Goal: Check status: Check status

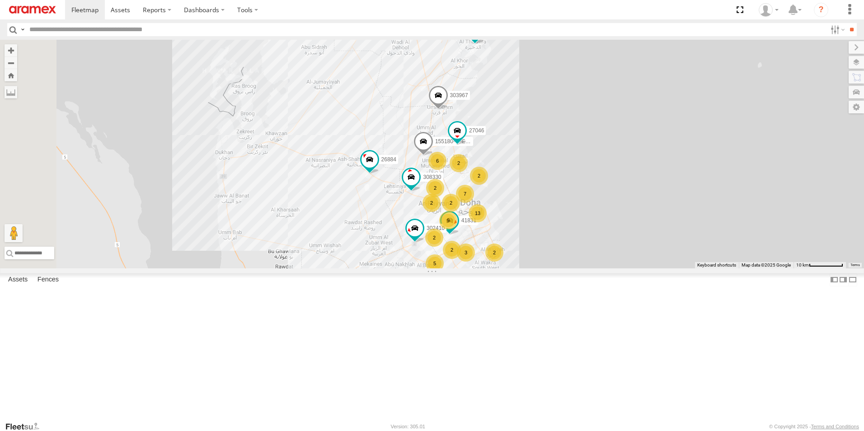
scroll to position [1296, 0]
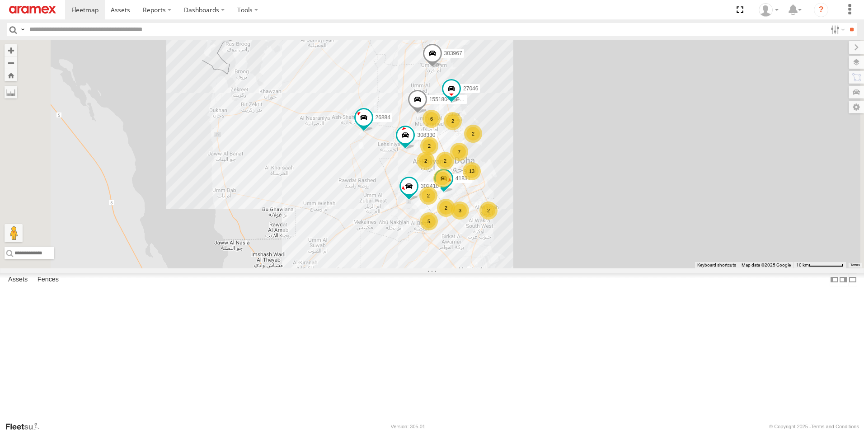
drag, startPoint x: 661, startPoint y: 224, endPoint x: 655, endPoint y: 176, distance: 48.7
click at [655, 176] on div "308330 26884 303967 304072 2 6 9 3 7 13 2 2 27046 2 2 2 5 41831 2 302410 155180…" at bounding box center [432, 154] width 864 height 229
click at [497, 220] on div "2" at bounding box center [488, 210] width 18 height 18
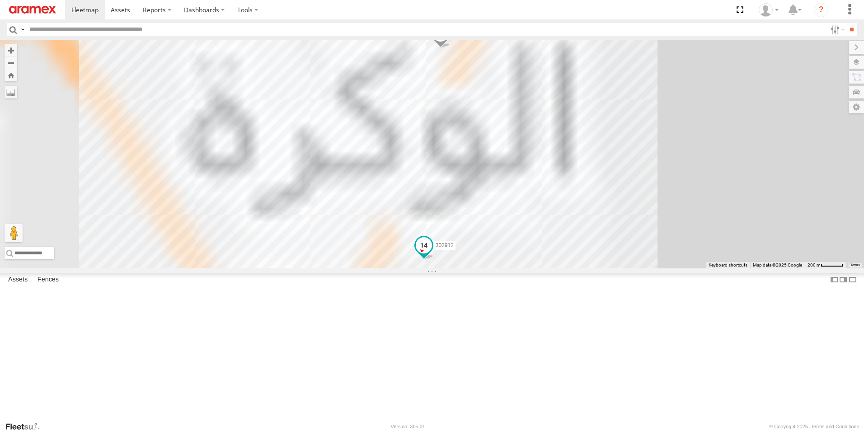
click at [432, 253] on span at bounding box center [424, 245] width 16 height 16
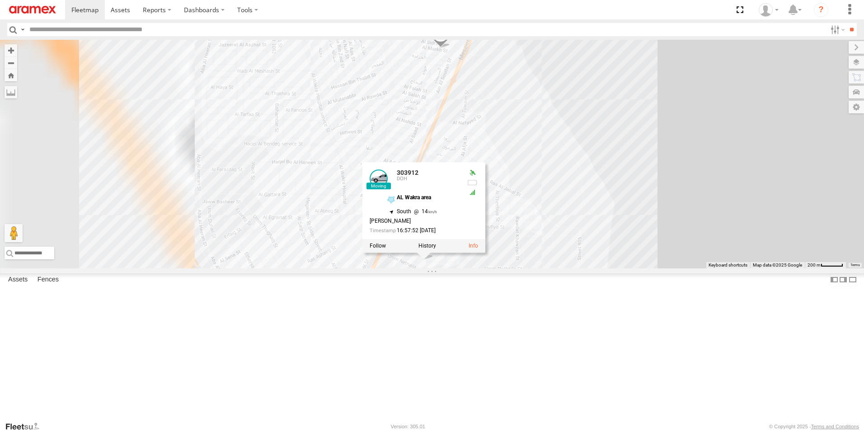
click at [729, 188] on div "308330 26884 303967 304072 27046 41831 302410 155180- [PERSON_NAME] 261743 3039…" at bounding box center [432, 154] width 864 height 229
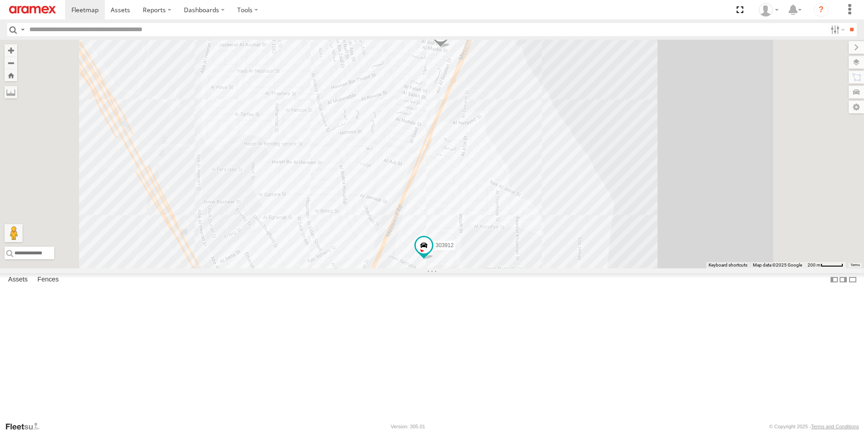
click at [450, 48] on span at bounding box center [440, 36] width 20 height 24
click at [688, 122] on div "308330 26884 303967 304072 27046 41831 302410 155180- [PERSON_NAME] 261743 3039…" at bounding box center [432, 154] width 864 height 229
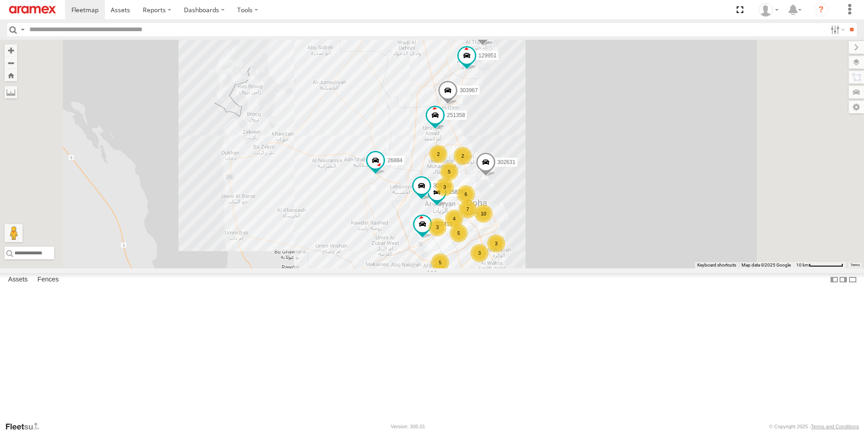
click at [678, 209] on div "258781 308330 26884 251358 304072 302410 302631 5 4 3 6 10 7 3 3 2 5 3 5 303967…" at bounding box center [432, 154] width 864 height 229
